Goal: Task Accomplishment & Management: Manage account settings

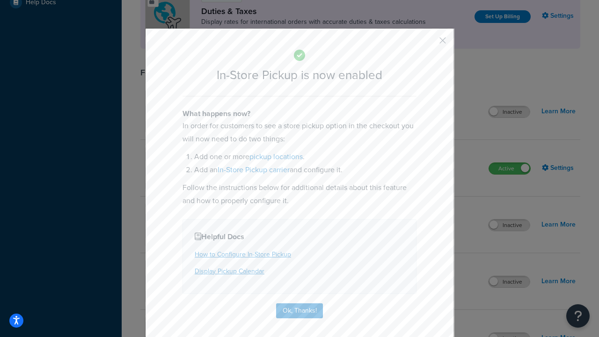
click at [429, 44] on button "button" at bounding box center [429, 44] width 2 height 2
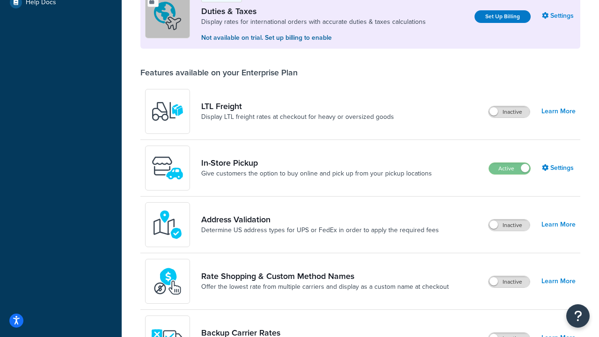
scroll to position [286, 0]
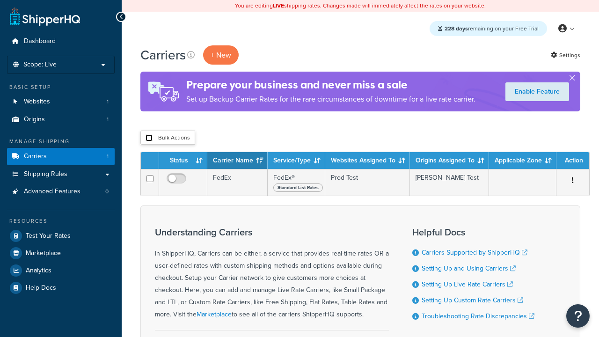
click at [149, 138] on input "checkbox" at bounding box center [149, 137] width 7 height 7
checkbox input "true"
click at [0, 0] on button "Delete" at bounding box center [0, 0] width 0 height 0
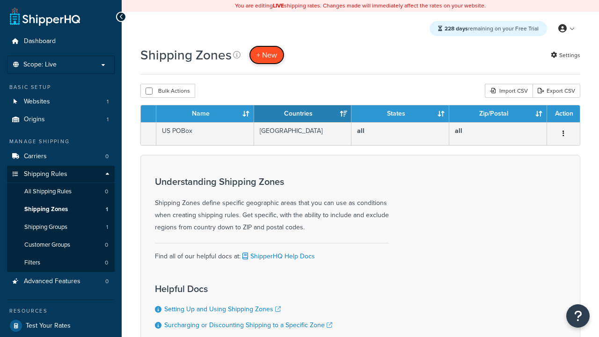
click at [267, 55] on span "+ New" at bounding box center [267, 55] width 21 height 11
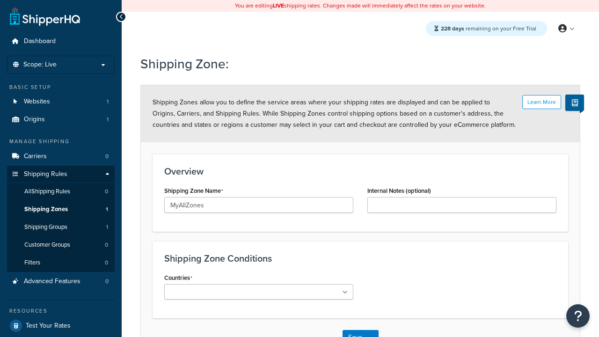
click at [259, 292] on ul at bounding box center [258, 291] width 189 height 15
click at [355, 330] on button "Save" at bounding box center [355, 337] width 25 height 15
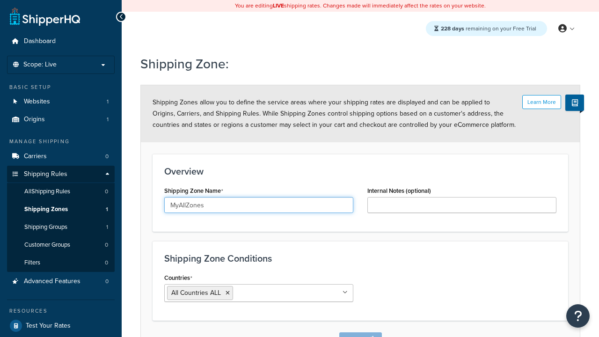
scroll to position [10, 0]
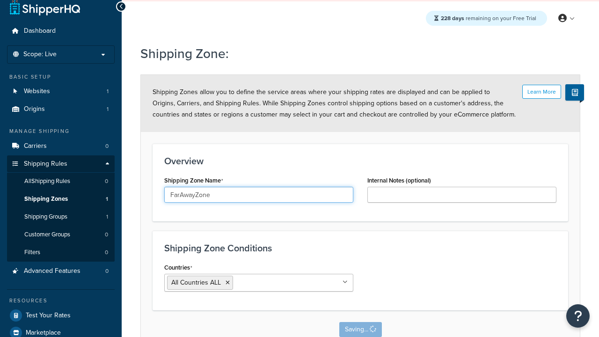
type input "FarAwayZone"
click at [259, 283] on input "Countries" at bounding box center [276, 282] width 83 height 10
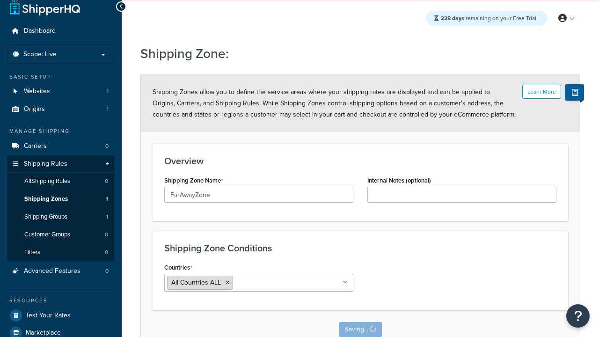
click at [196, 283] on span "All Countries ALL" at bounding box center [196, 283] width 50 height 10
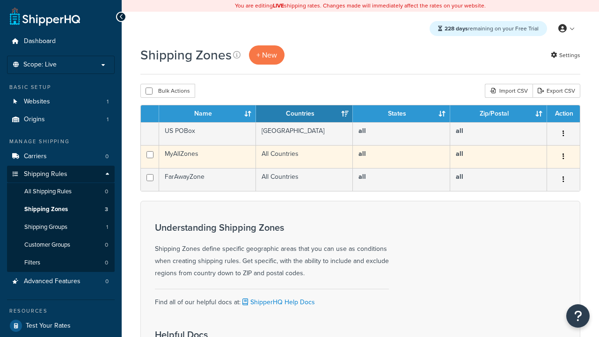
click at [563, 157] on icon "button" at bounding box center [564, 156] width 2 height 7
click at [0, 0] on link "Edit" at bounding box center [0, 0] width 0 height 0
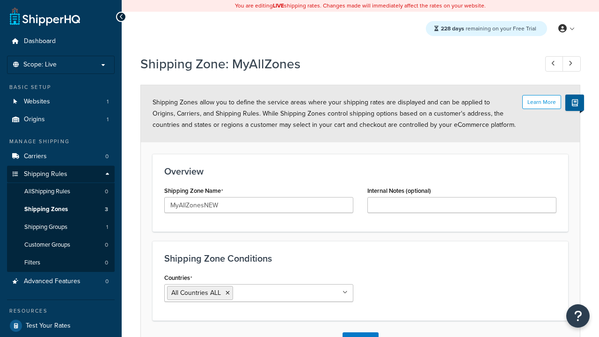
scroll to position [10, 0]
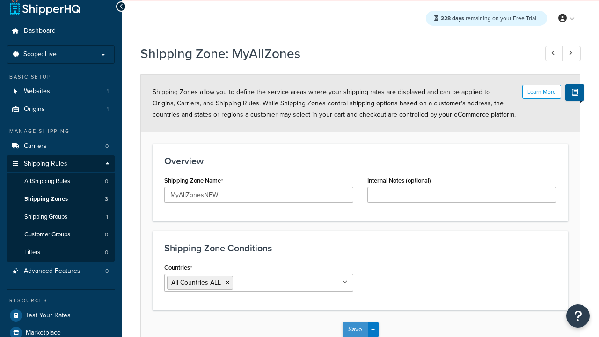
type input "MyAllZonesNEW"
click at [355, 330] on button "Save" at bounding box center [355, 329] width 25 height 15
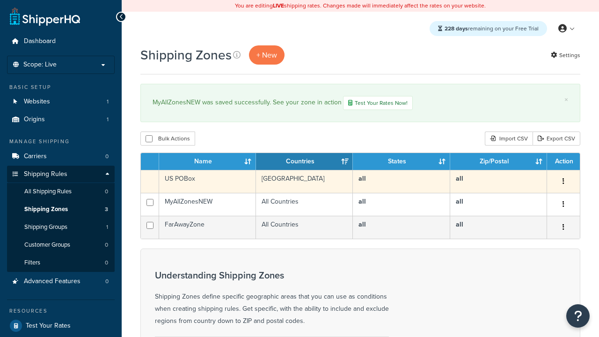
click at [563, 183] on icon "button" at bounding box center [564, 181] width 2 height 7
click at [525, 201] on link "Duplicate" at bounding box center [526, 200] width 74 height 19
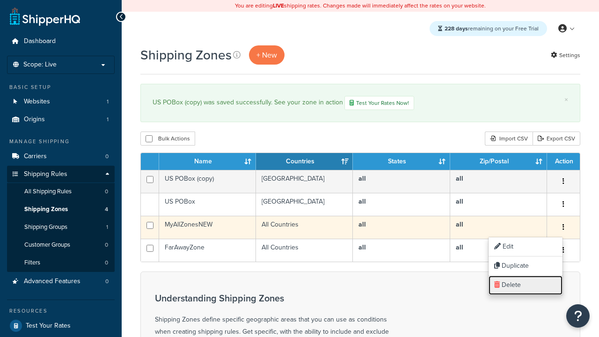
click at [525, 285] on link "Delete" at bounding box center [526, 285] width 74 height 19
